Goal: Task Accomplishment & Management: Use online tool/utility

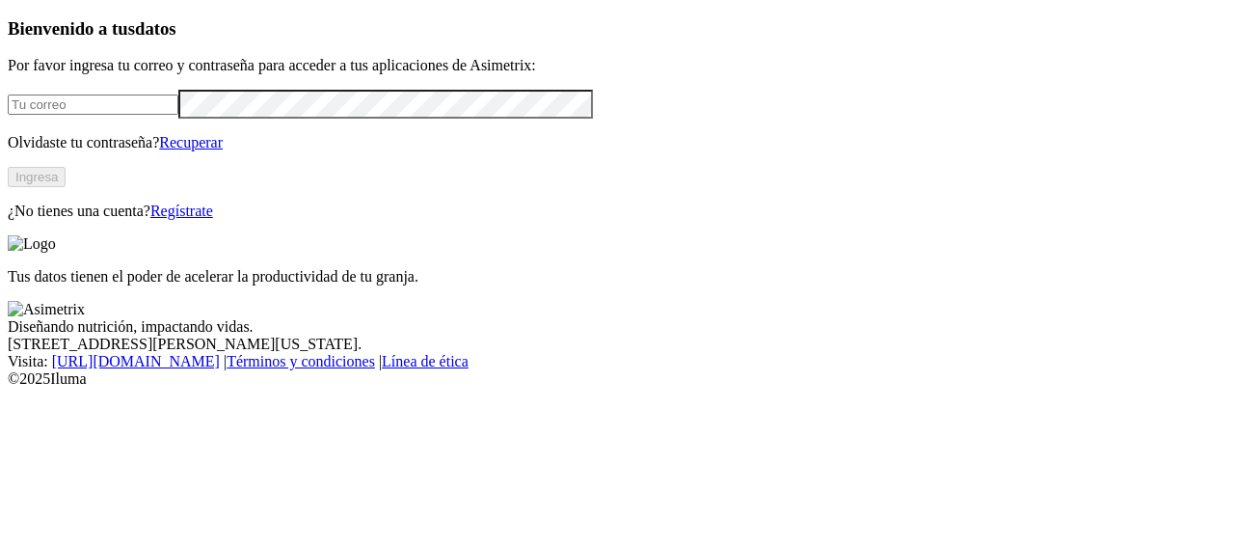
click at [178, 115] on input "email" at bounding box center [93, 104] width 171 height 20
type input "[PERSON_NAME][EMAIL_ADDRESS][PERSON_NAME][DOMAIN_NAME]"
click at [66, 187] on button "Ingresa" at bounding box center [37, 177] width 58 height 20
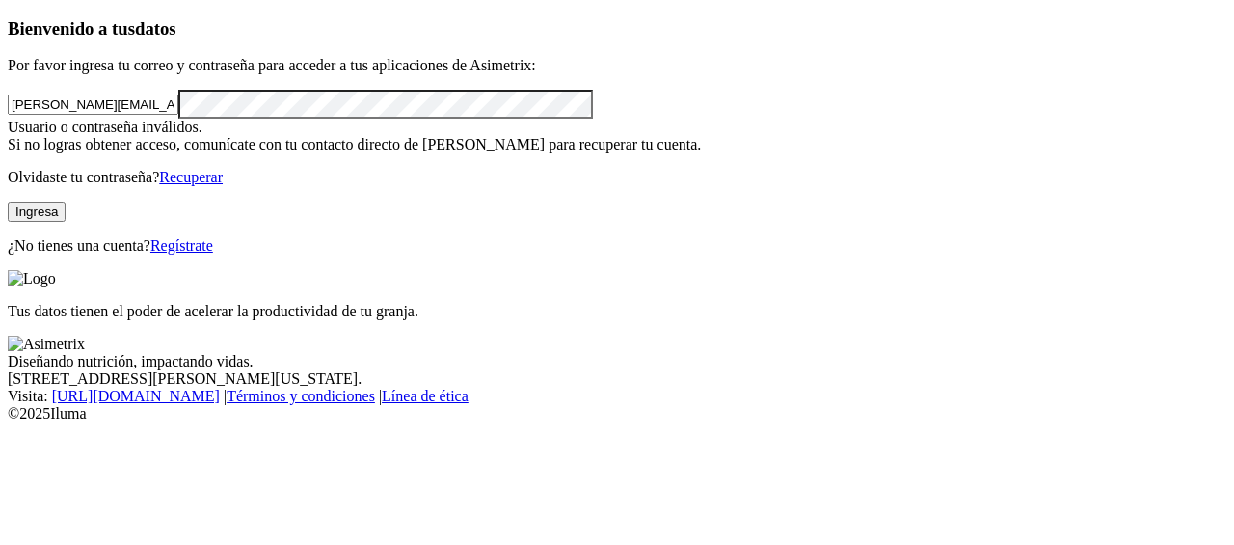
click at [8, 154] on div "Bienvenido a tus datos Por favor ingresa tu correo y contraseña para acceder a …" at bounding box center [617, 136] width 1219 height 236
click at [66, 222] on button "Ingresa" at bounding box center [37, 212] width 58 height 20
